Goal: Transaction & Acquisition: Obtain resource

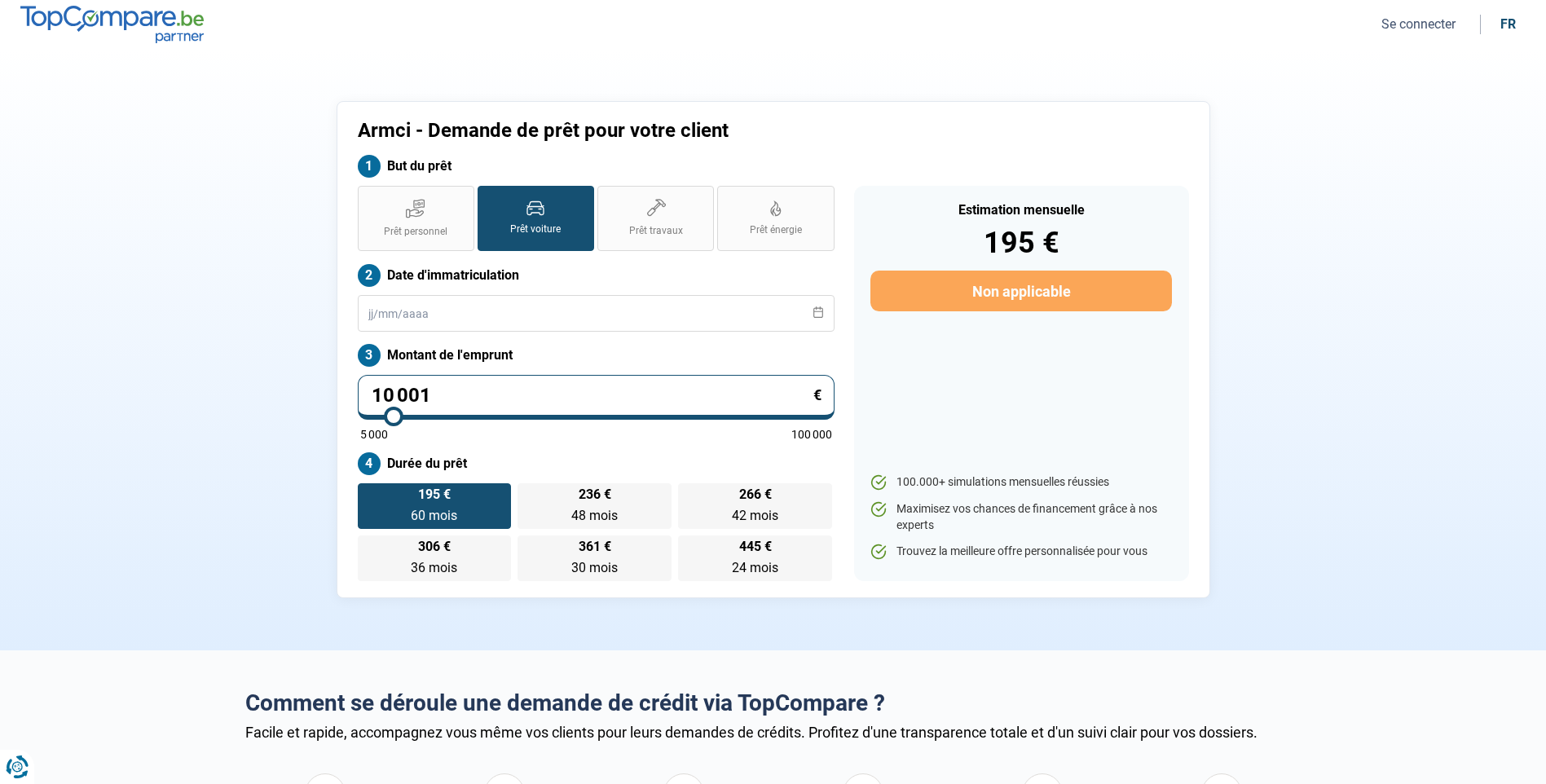
click at [1411, 23] on button "Se connecter" at bounding box center [1418, 24] width 84 height 17
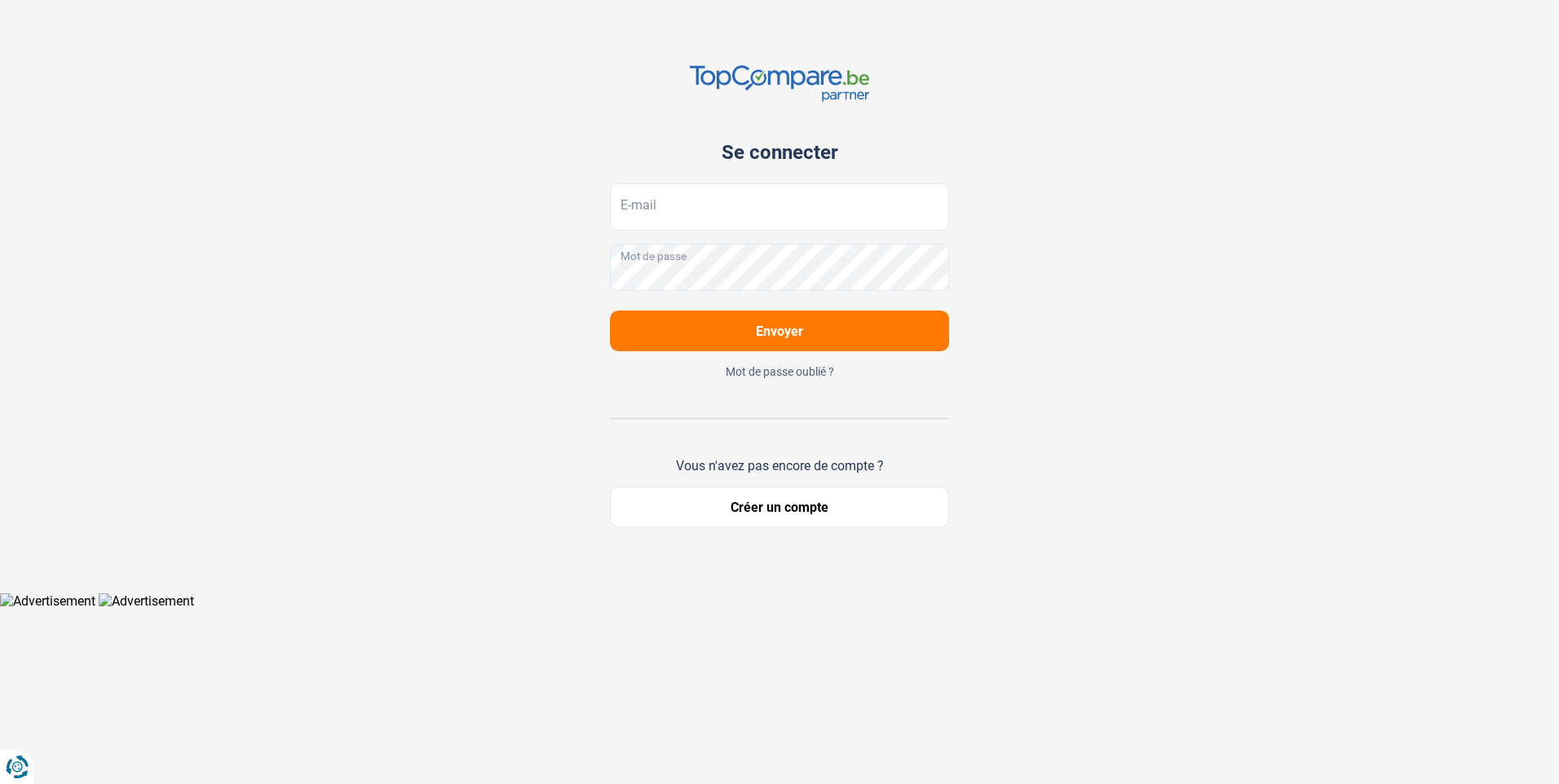
click at [781, 511] on button "Créer un compte" at bounding box center [779, 507] width 339 height 41
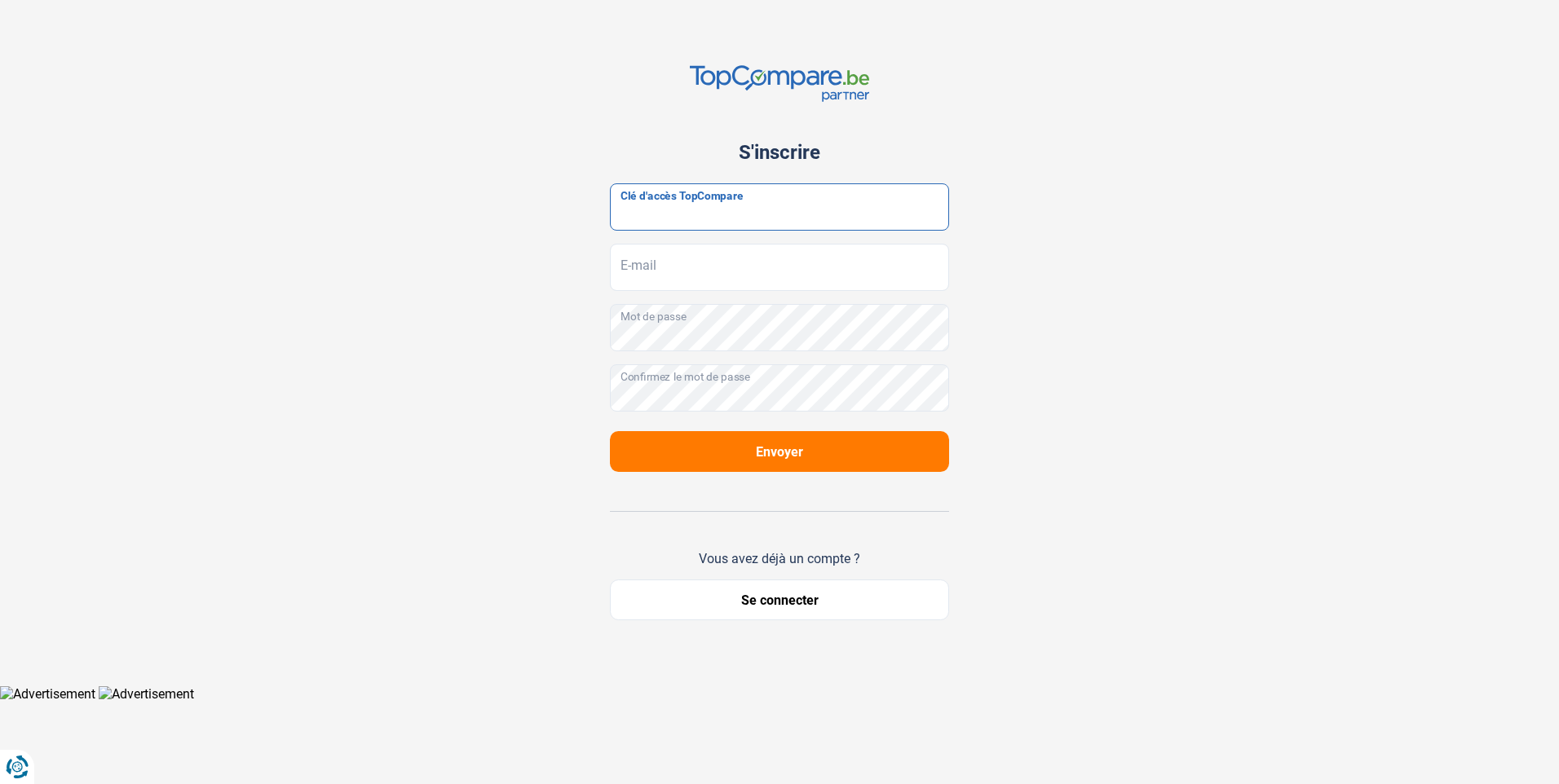
click at [679, 208] on input "Clé d'accès TopCompare" at bounding box center [779, 207] width 339 height 48
paste input "JrbfN@tcB24"
type input "JrbfN@tcB24"
click at [664, 270] on input "E-mail" at bounding box center [779, 268] width 339 height 48
type input "armci.export@hotmail.com"
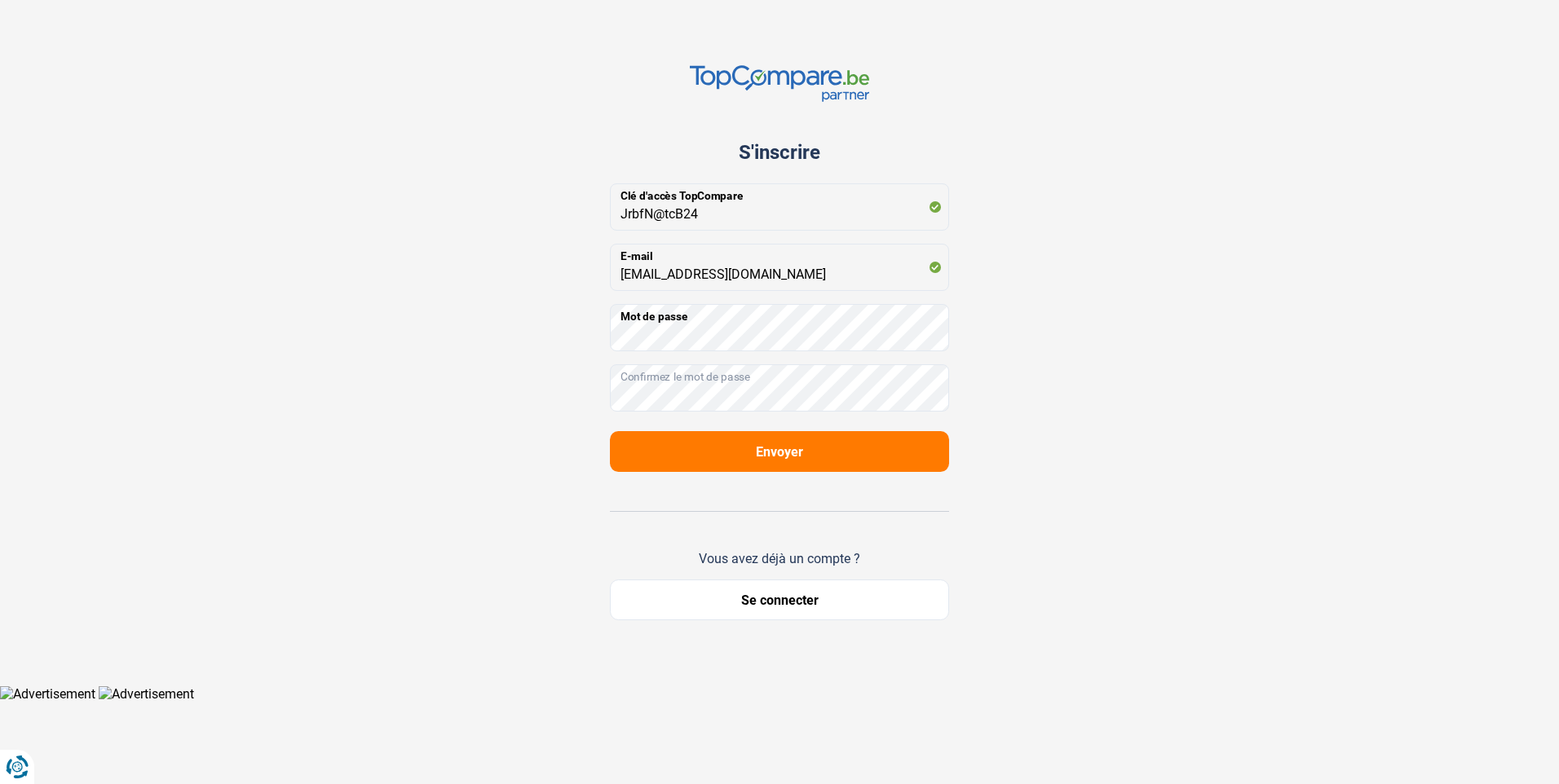
click at [784, 453] on span "Envoyer" at bounding box center [780, 452] width 48 height 16
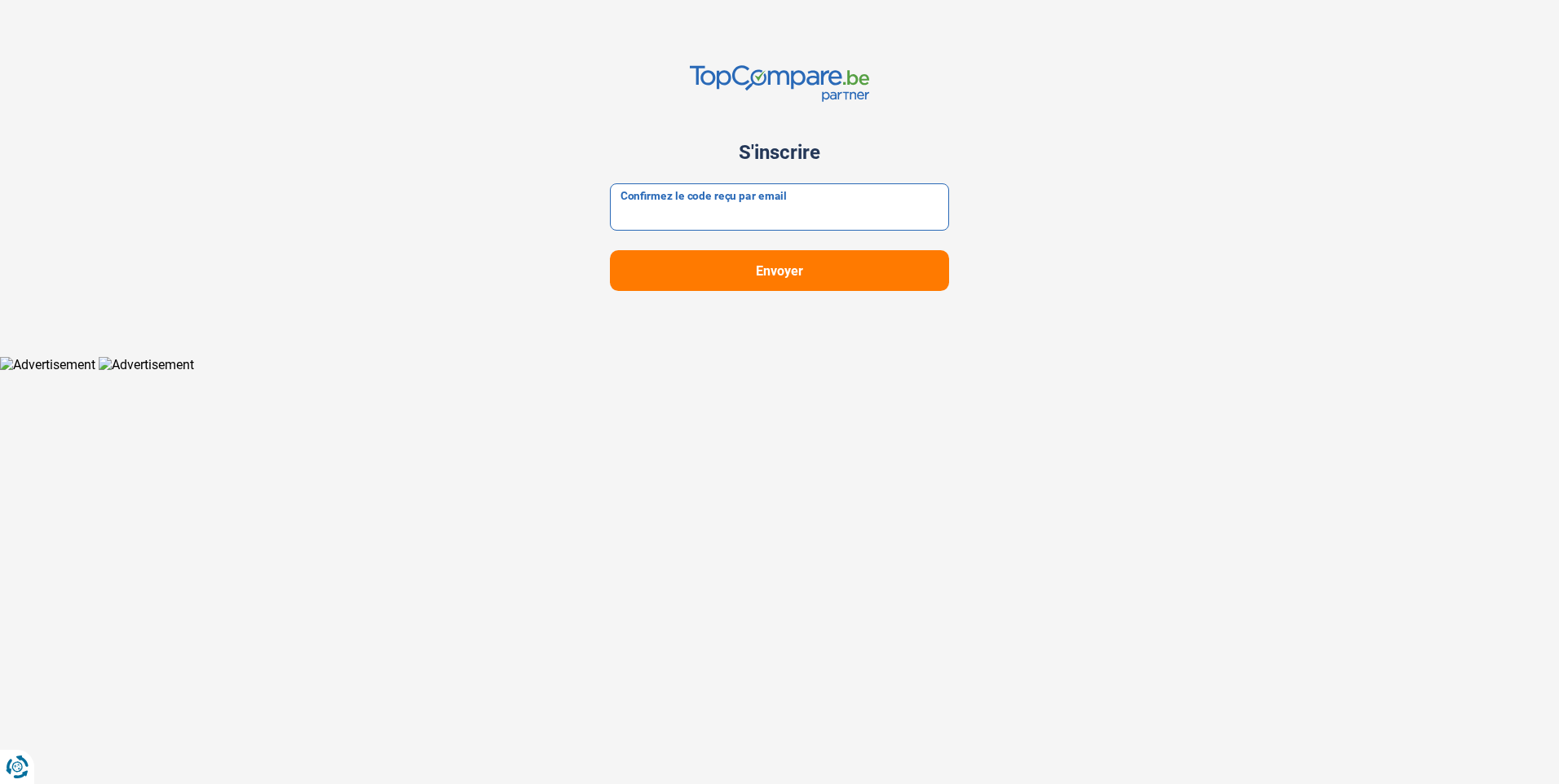
click at [687, 208] on input "Confirmez le code reçu par email" at bounding box center [779, 207] width 339 height 48
paste input "874448"
type input "874448"
click at [748, 270] on button "Envoyer" at bounding box center [779, 270] width 339 height 41
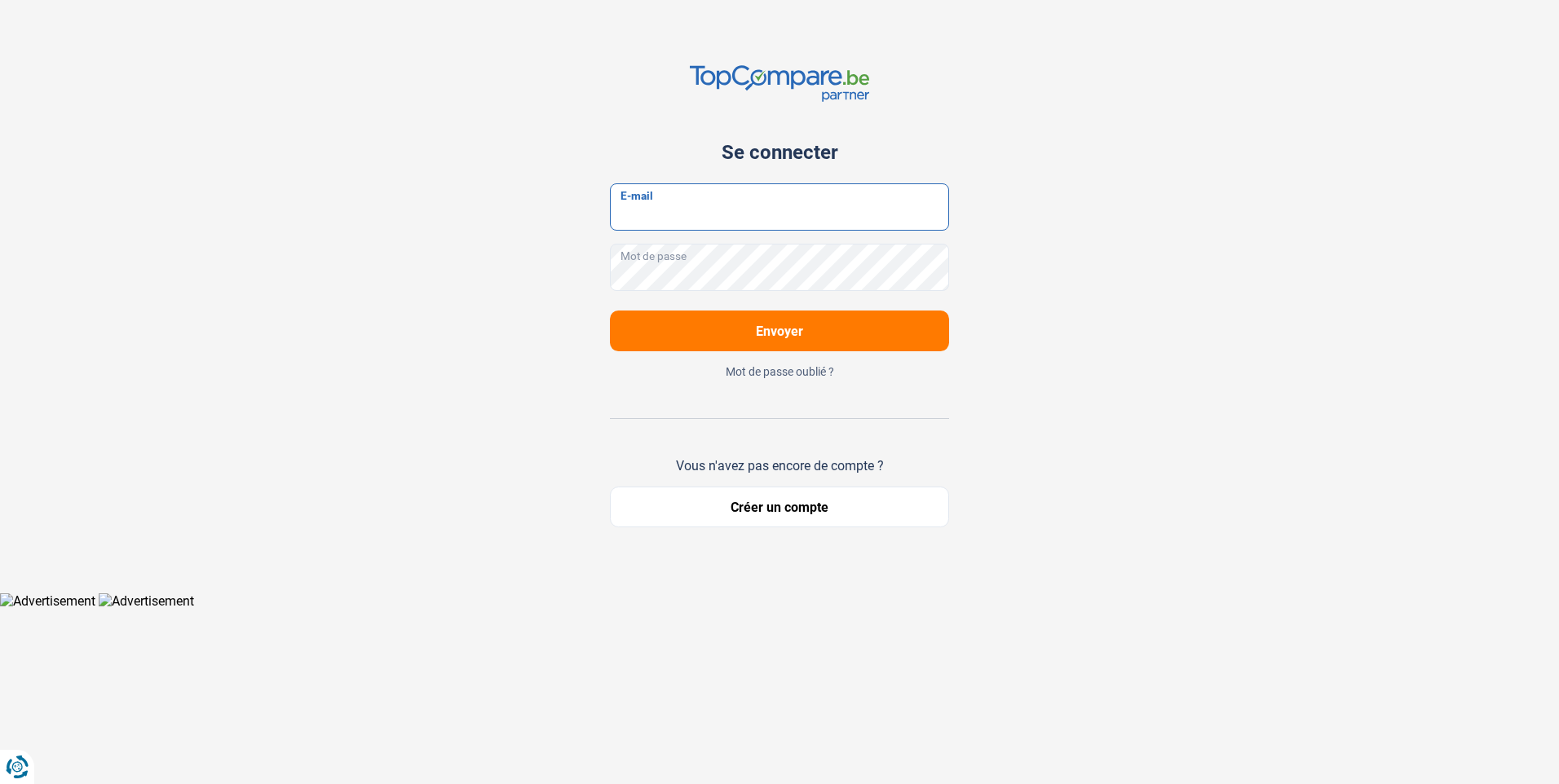
type input "armci.export@hotmail.com"
click at [780, 332] on span "Envoyer" at bounding box center [780, 331] width 48 height 16
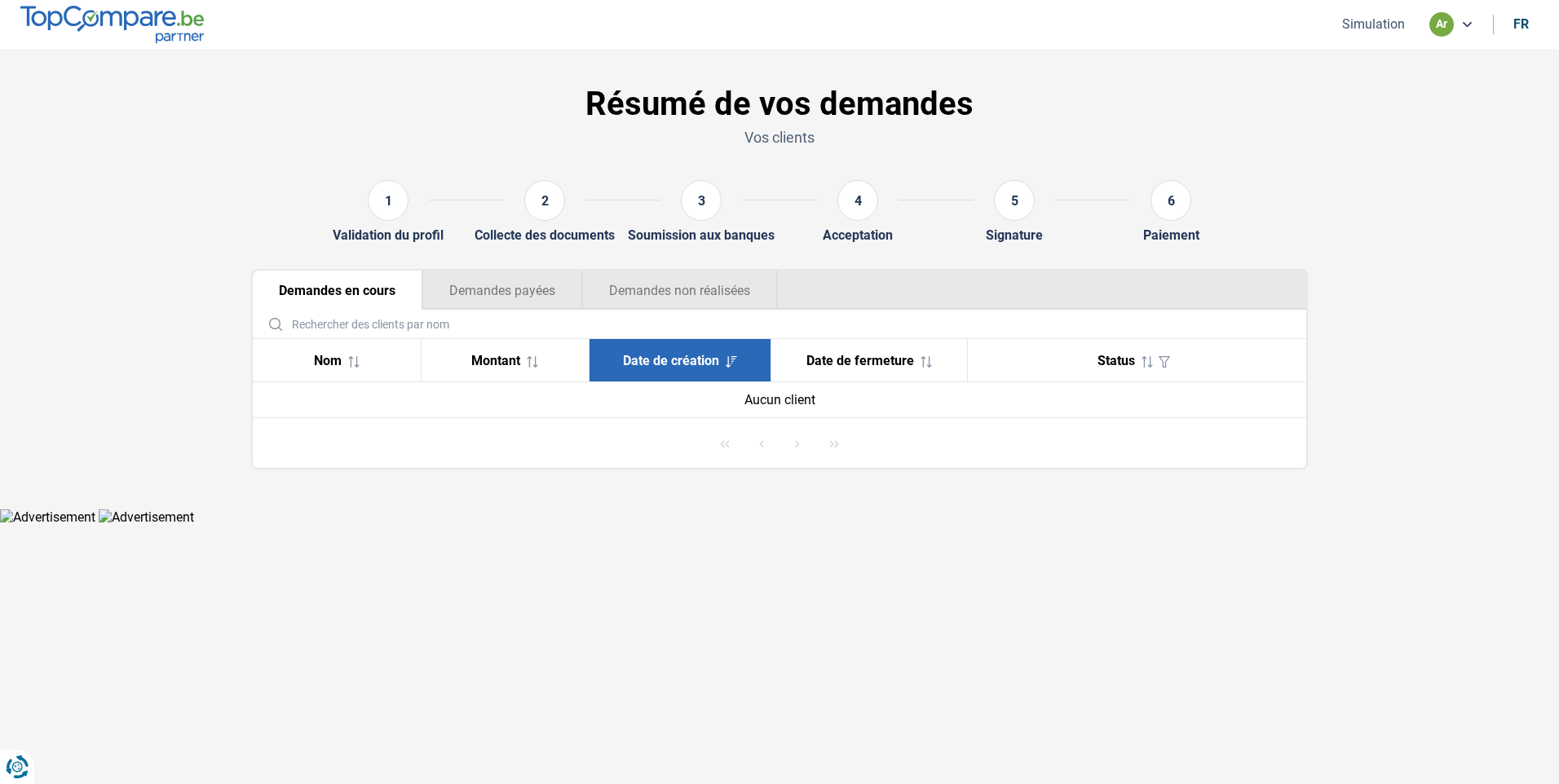
click at [1370, 24] on button "Simulation" at bounding box center [1373, 24] width 72 height 17
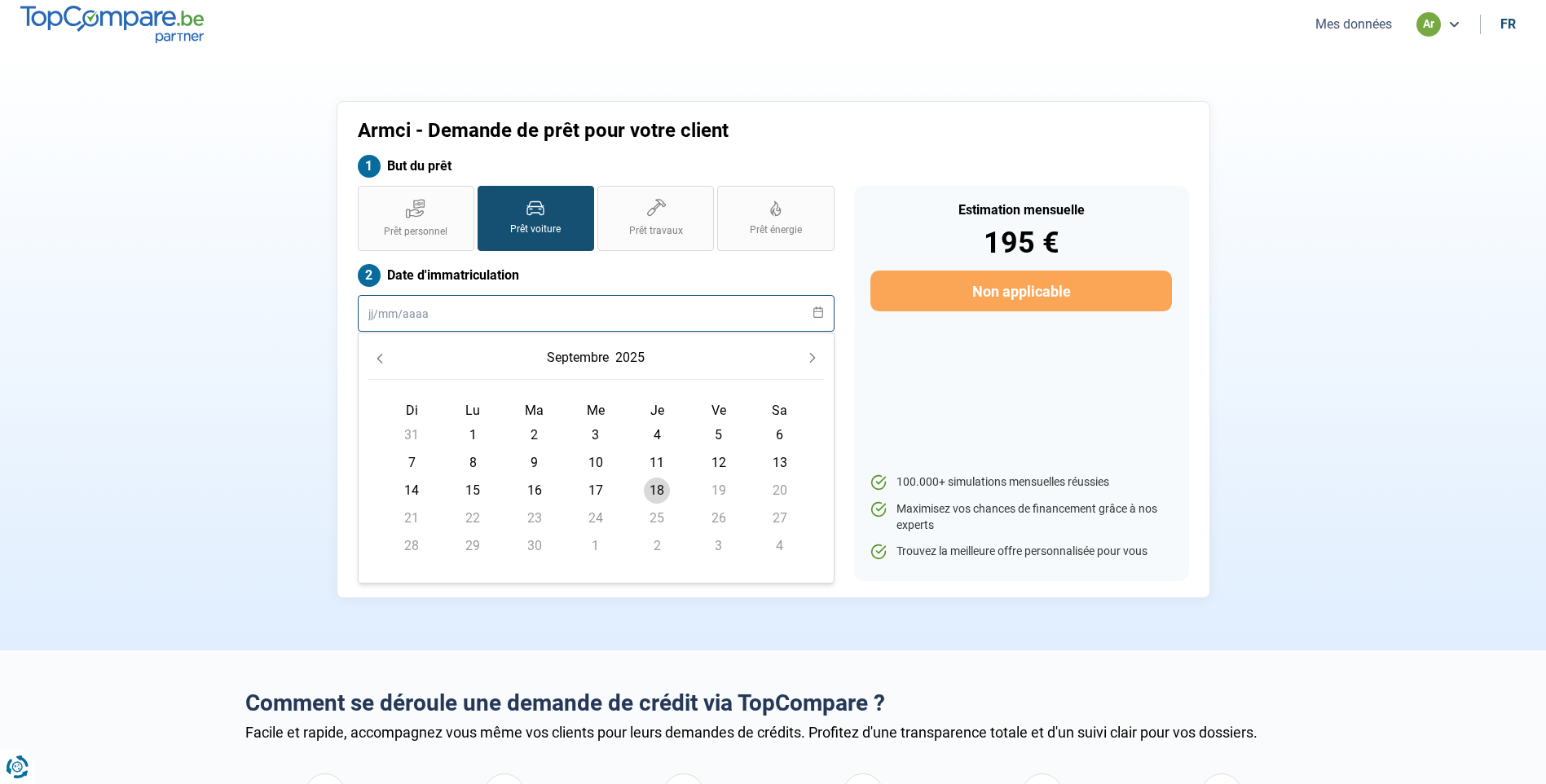
click at [422, 311] on input "text" at bounding box center [595, 314] width 477 height 37
click at [847, 351] on div "Estimation mensuelle 195 € Non applicable 100.000+ simulations mensuelles réuss…" at bounding box center [1022, 383] width 354 height 396
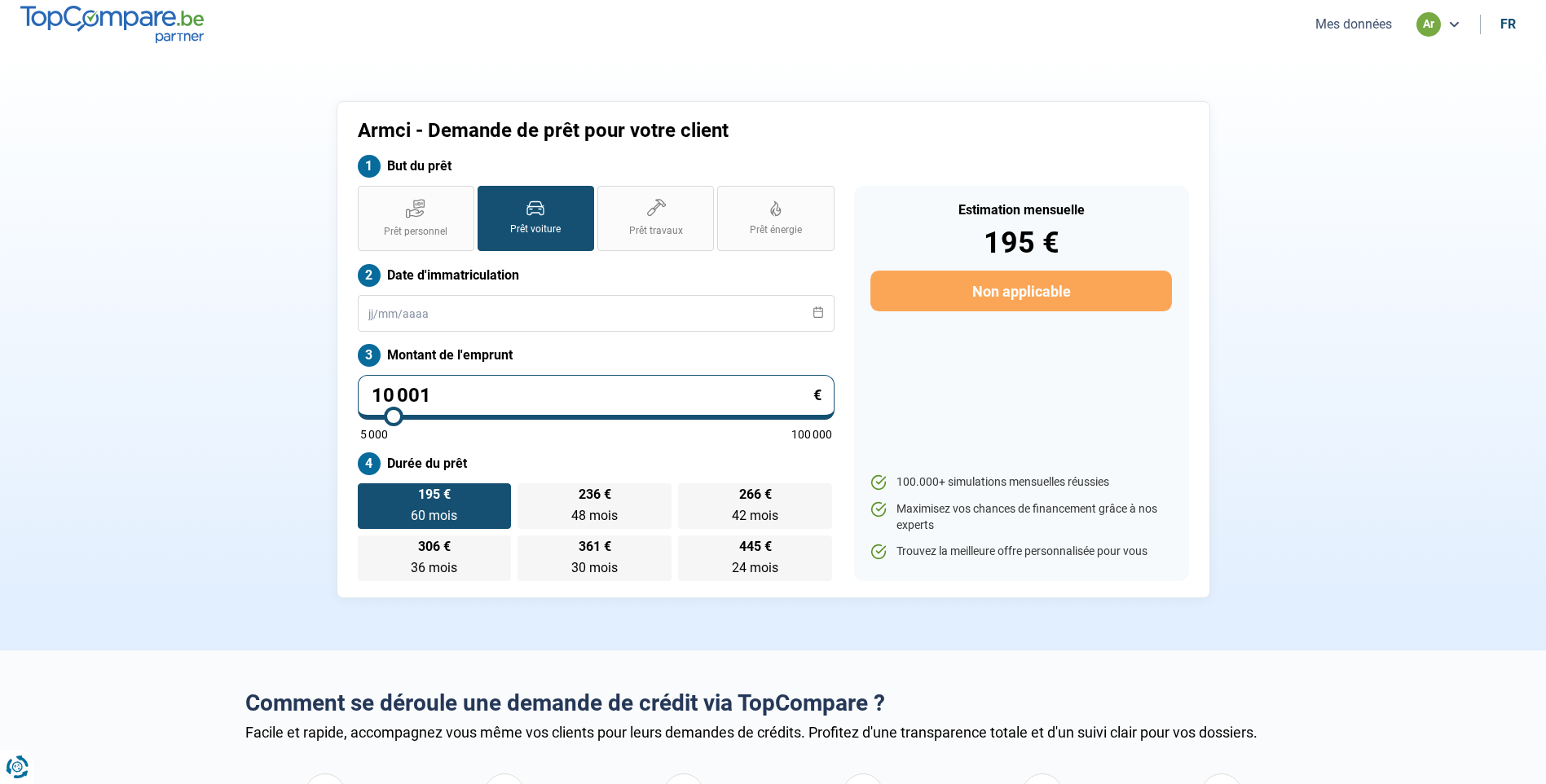
click at [456, 393] on input "10 001" at bounding box center [595, 397] width 477 height 45
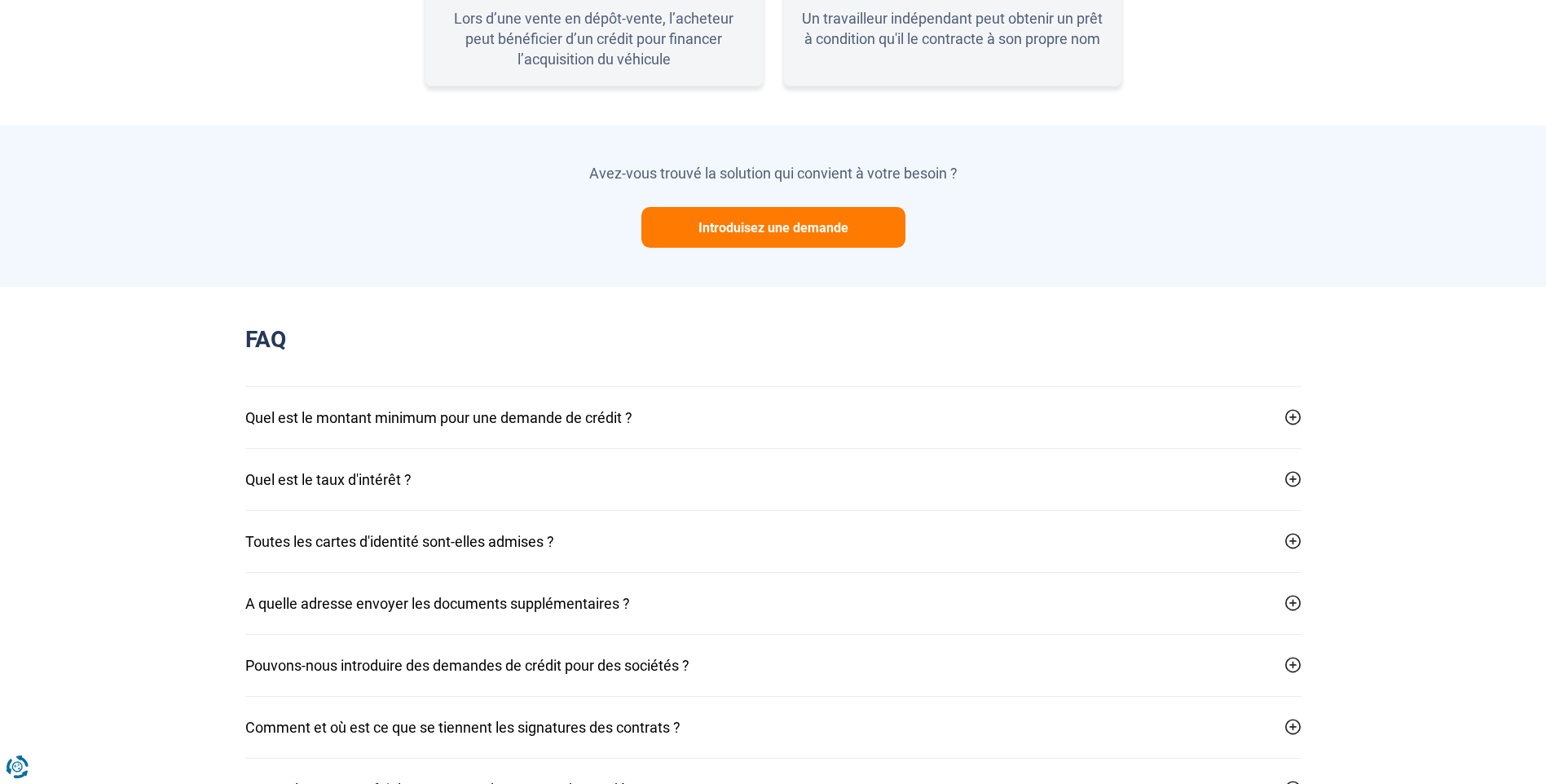
scroll to position [1386, 0]
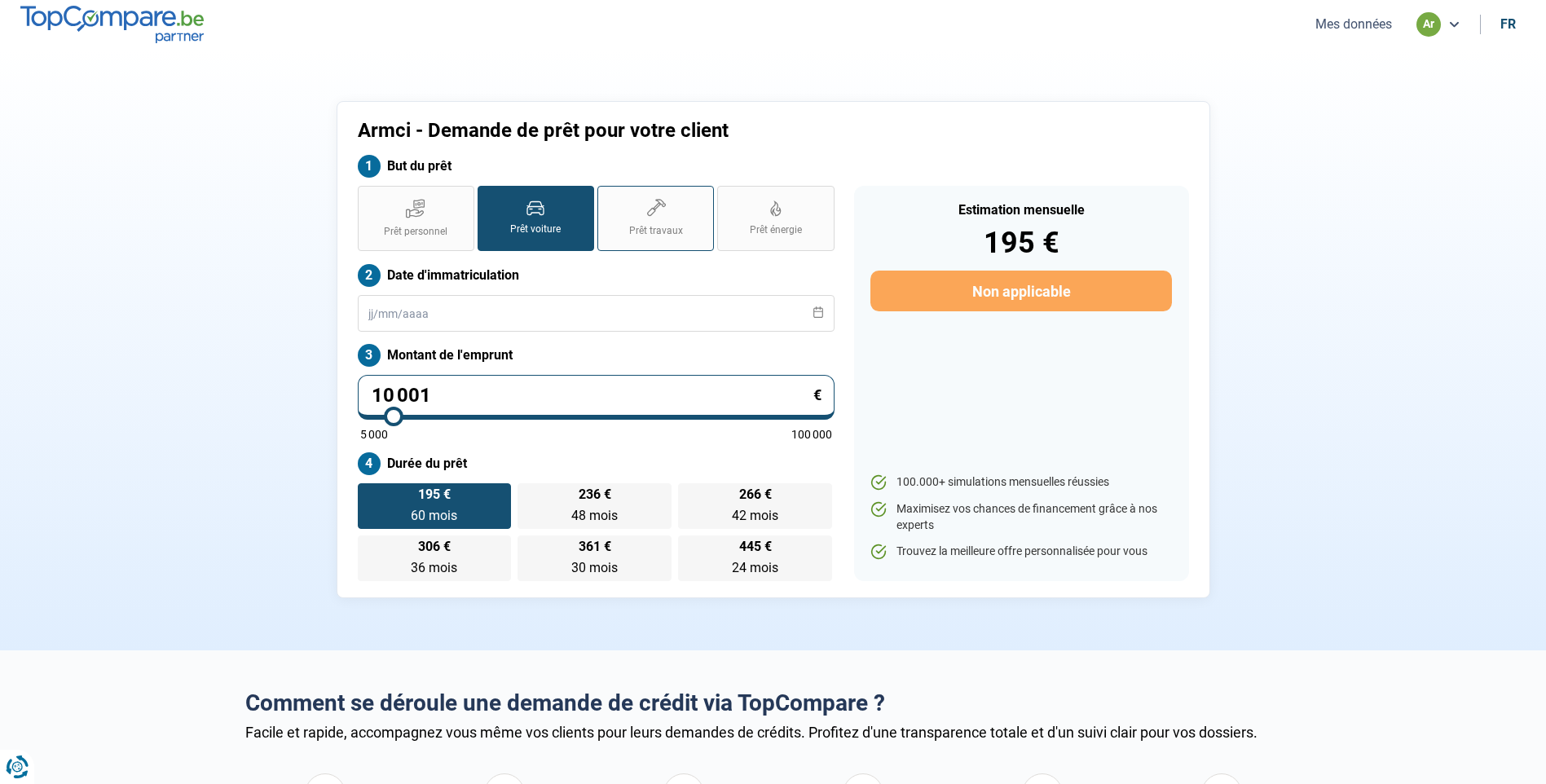
click at [662, 225] on span "Prêt travaux" at bounding box center [655, 231] width 54 height 14
click at [608, 196] on input "Prêt travaux" at bounding box center [603, 191] width 11 height 11
radio input "true"
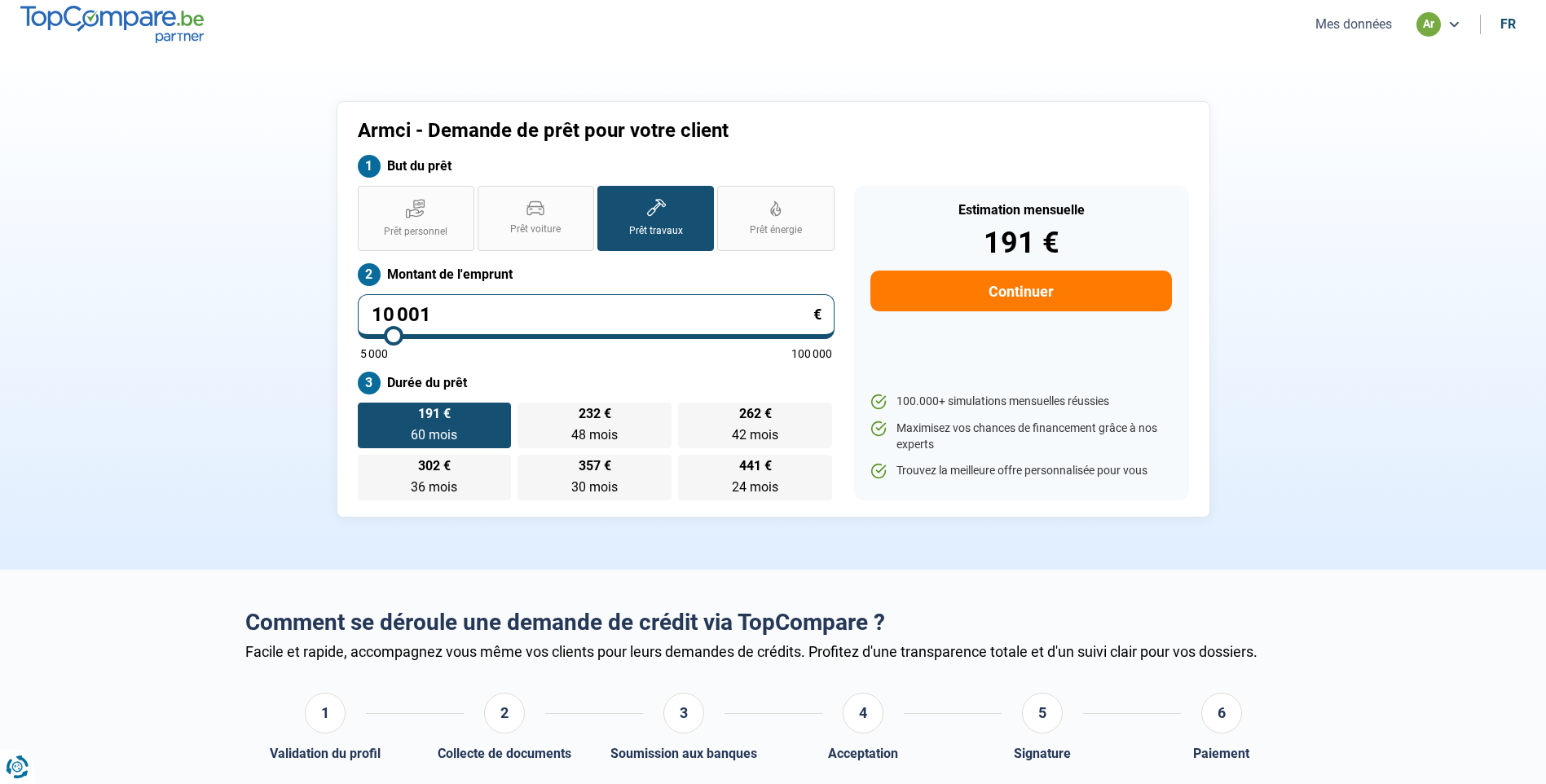
click at [450, 308] on input "10 001" at bounding box center [595, 316] width 477 height 45
drag, startPoint x: 434, startPoint y: 314, endPoint x: 374, endPoint y: 312, distance: 60.0
click at [374, 312] on input "10 001" at bounding box center [595, 316] width 477 height 45
type input "1"
type input "5000"
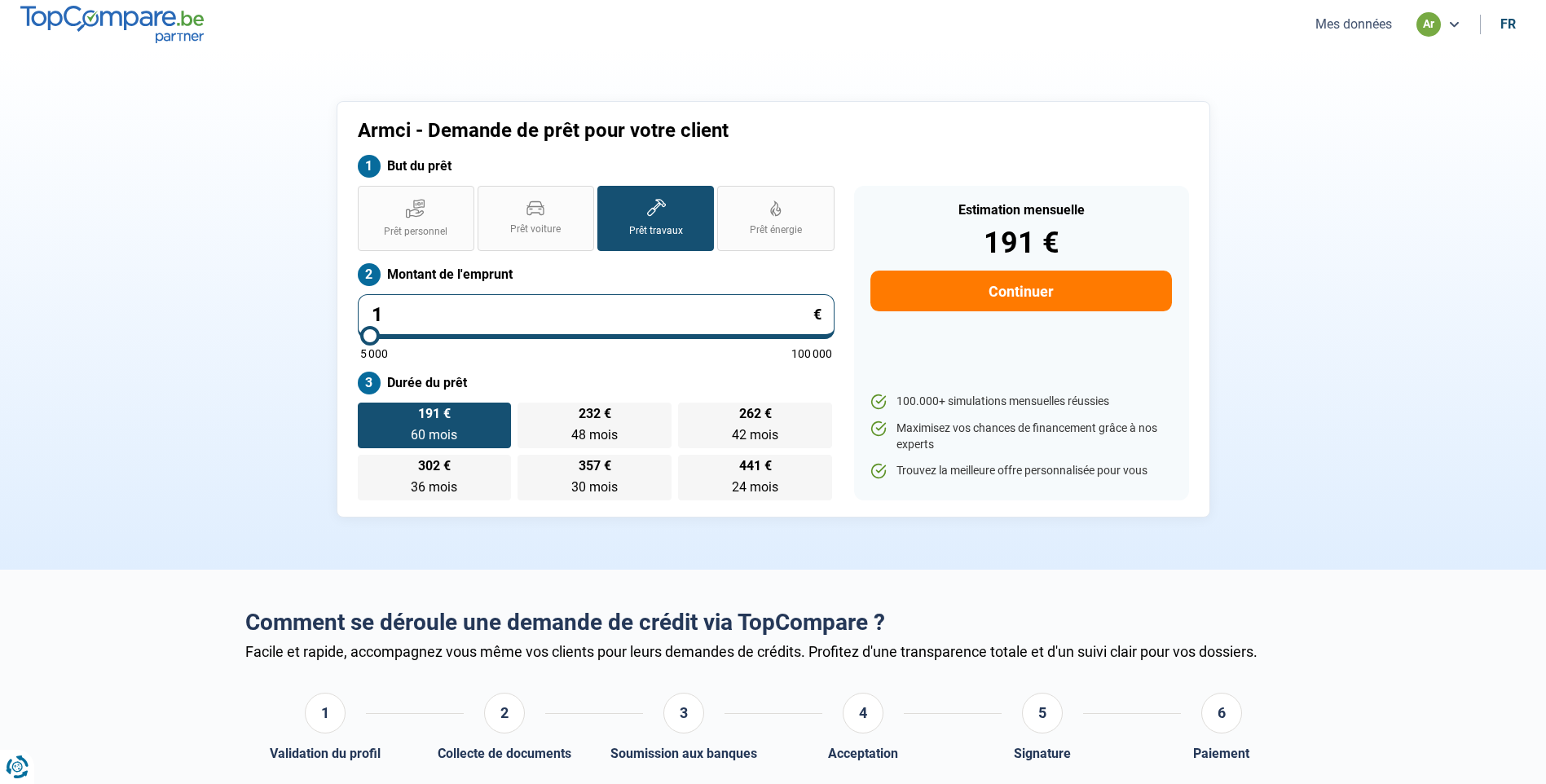
type input "13"
type input "5000"
type input "130"
type input "5000"
type input "1 300"
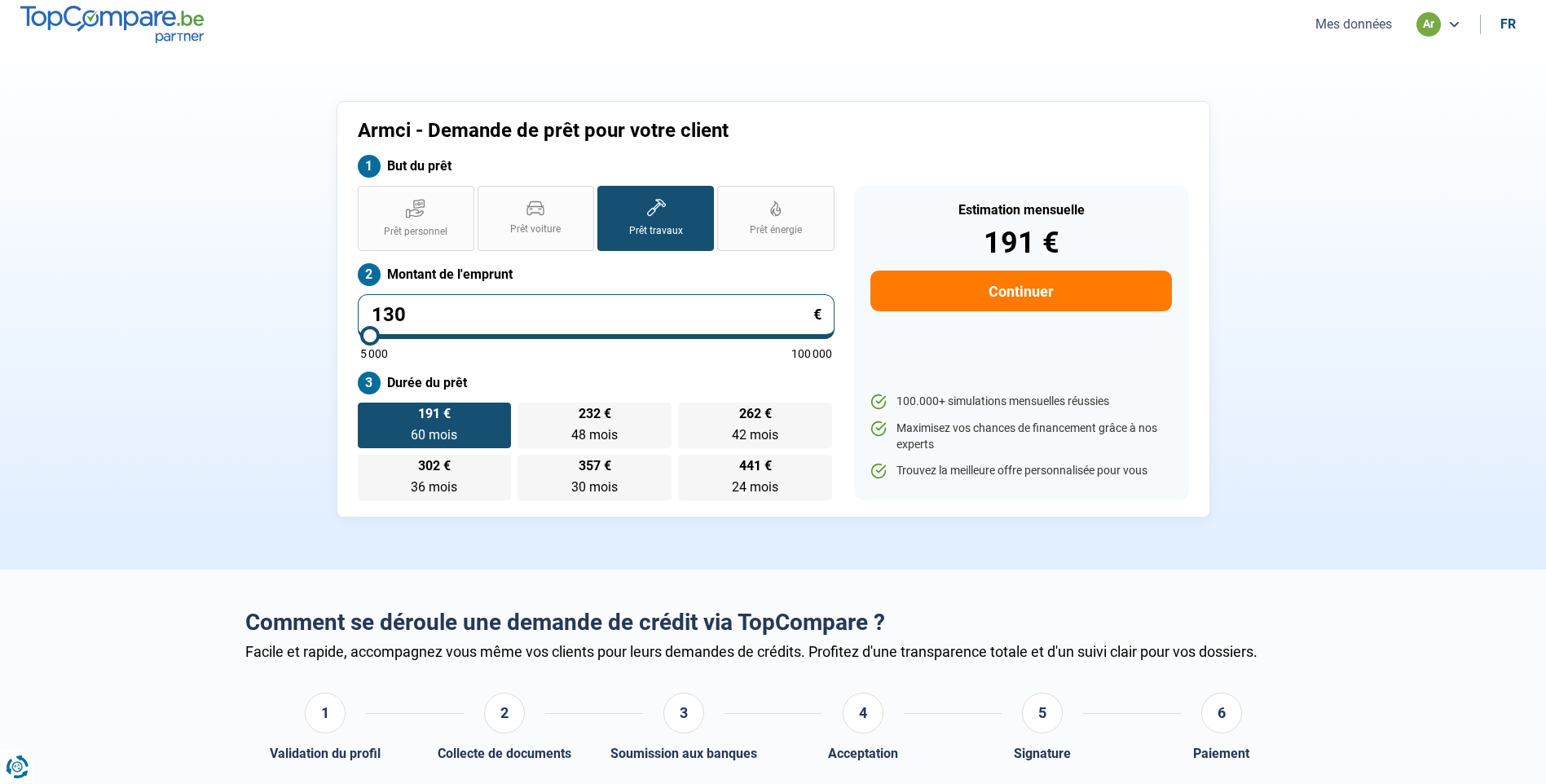
type input "5000"
type input "13 000"
type input "13000"
type input "13 000"
click at [433, 473] on span "392 €" at bounding box center [434, 466] width 33 height 13
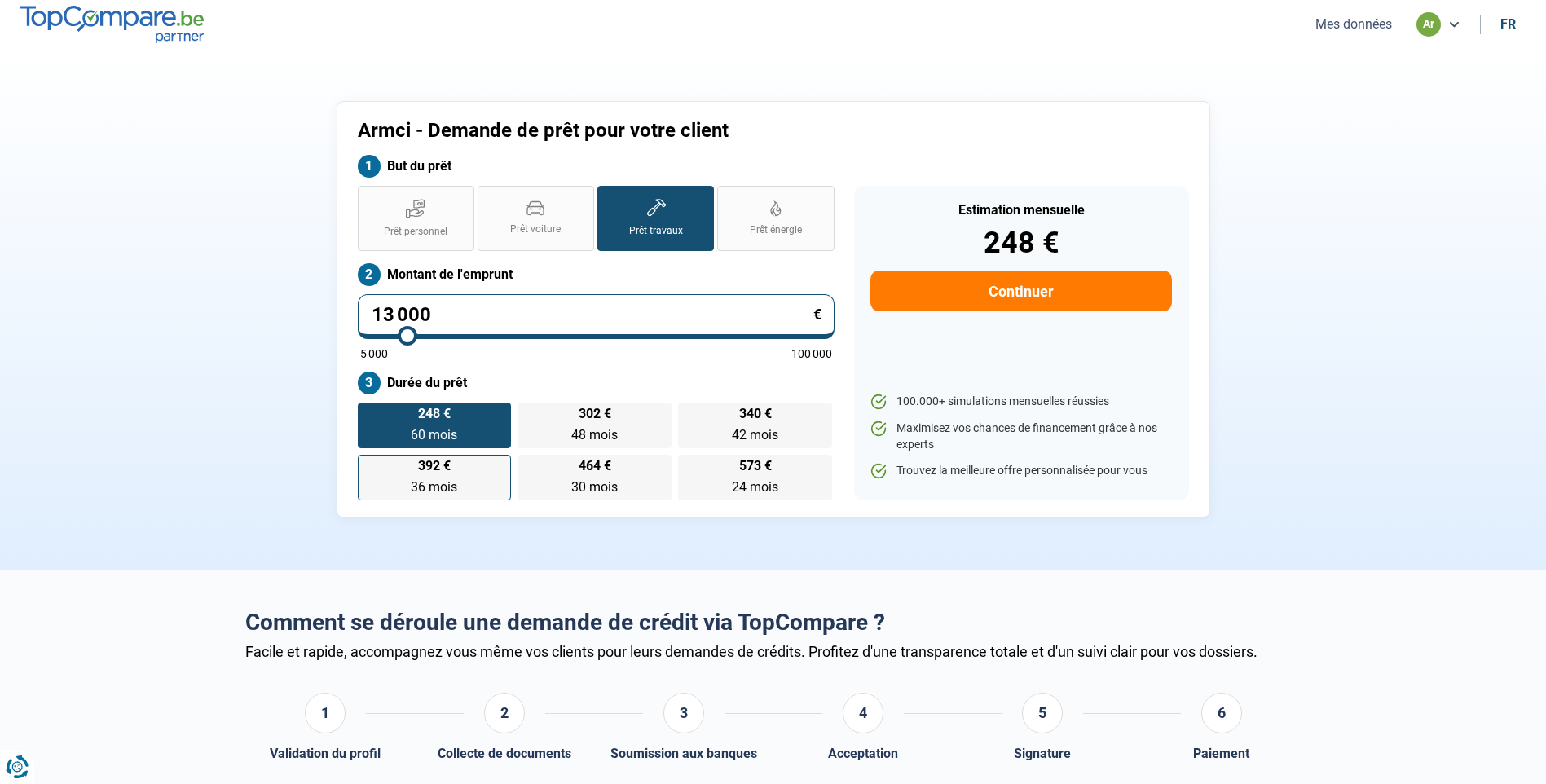
click at [368, 465] on input "392 € 36 mois 36 mois" at bounding box center [363, 460] width 11 height 11
radio input "true"
